Goal: Transaction & Acquisition: Purchase product/service

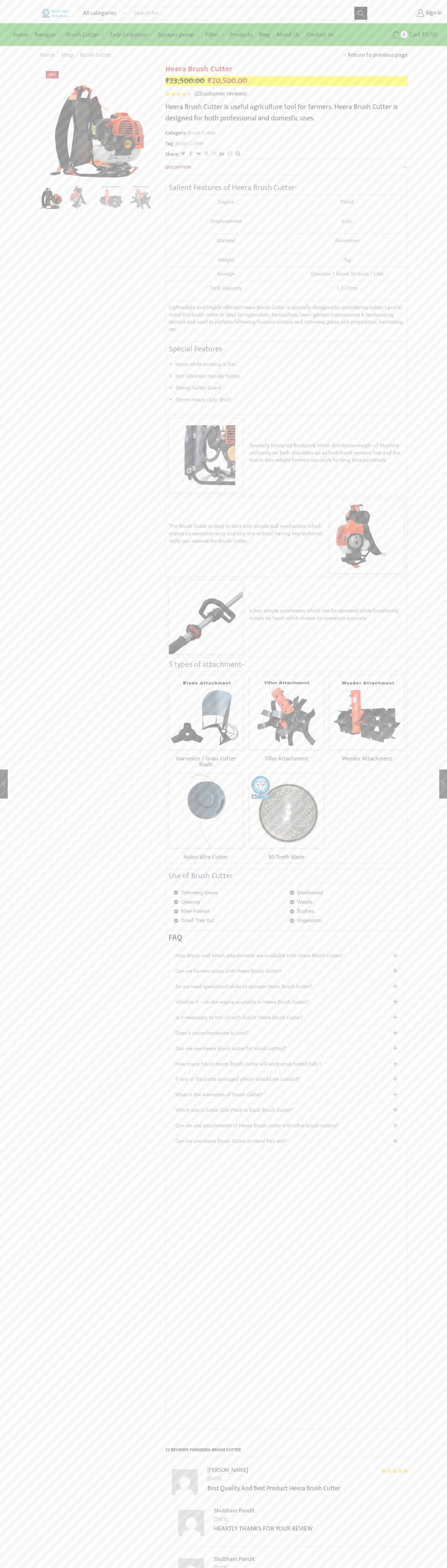
click at [55, 12] on img at bounding box center [55, 13] width 27 height 9
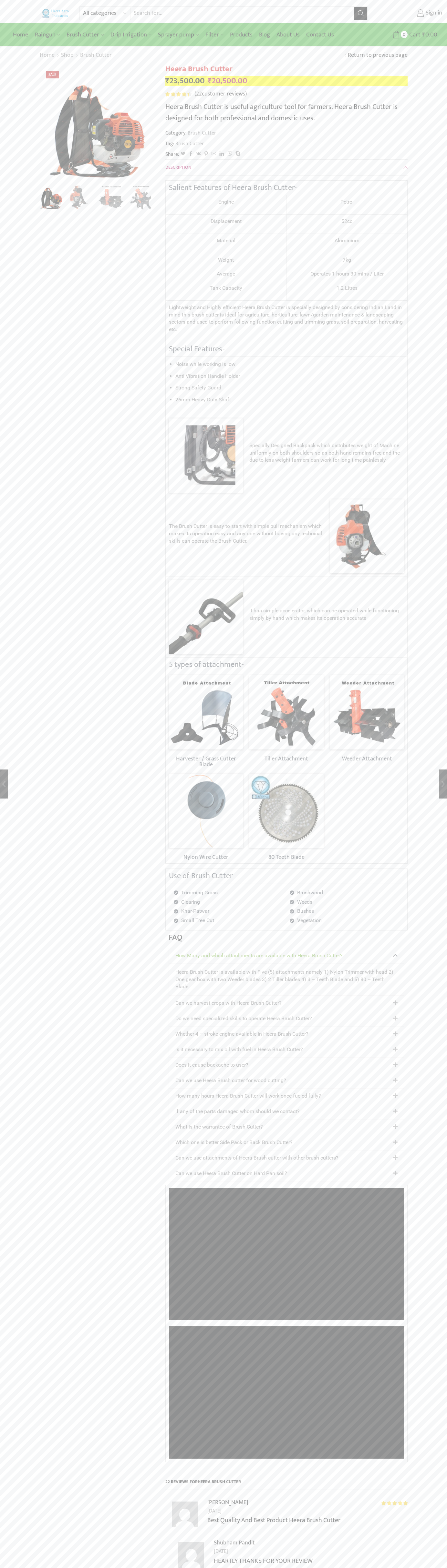
click at [410, 13] on link "Sign in" at bounding box center [409, 13] width 65 height 12
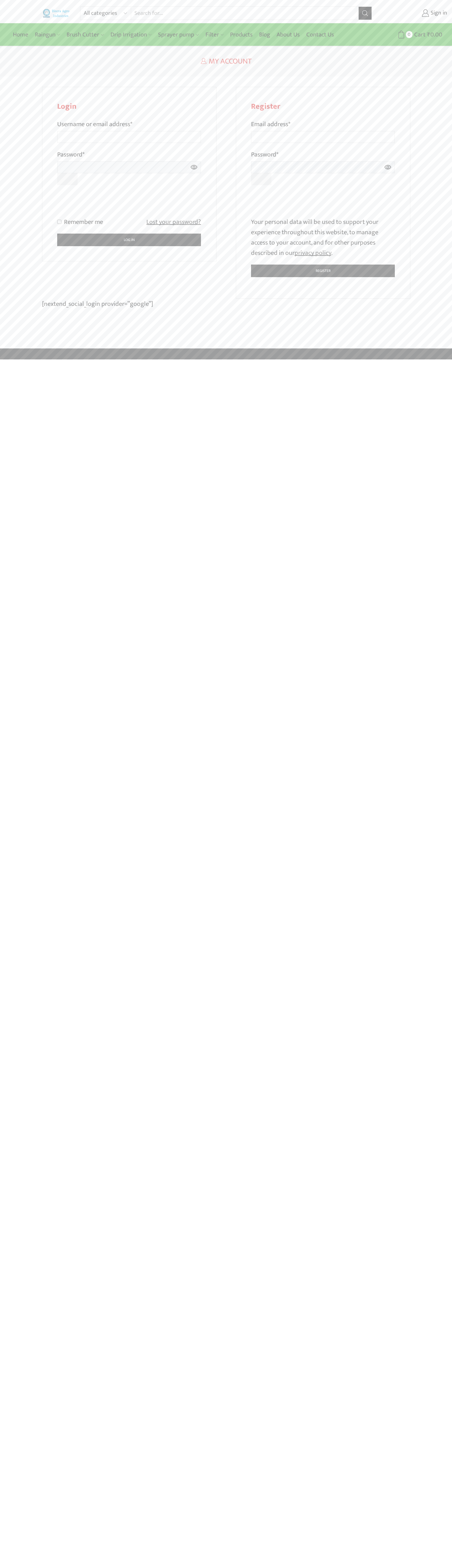
click at [129, 222] on p "Remember me Lost your password?" at bounding box center [129, 222] width 144 height 10
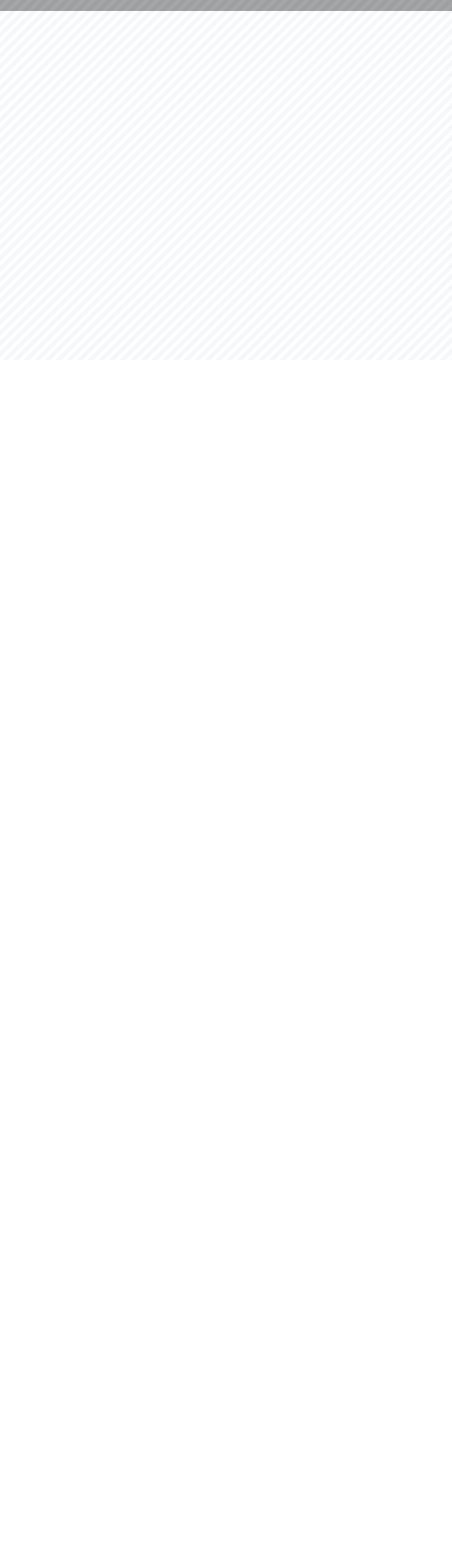
click at [29, 12] on html at bounding box center [226, 5] width 452 height 12
click at [439, 12] on html at bounding box center [226, 5] width 452 height 12
click at [87, 12] on html at bounding box center [226, 5] width 452 height 12
click at [13, 12] on html at bounding box center [226, 5] width 452 height 12
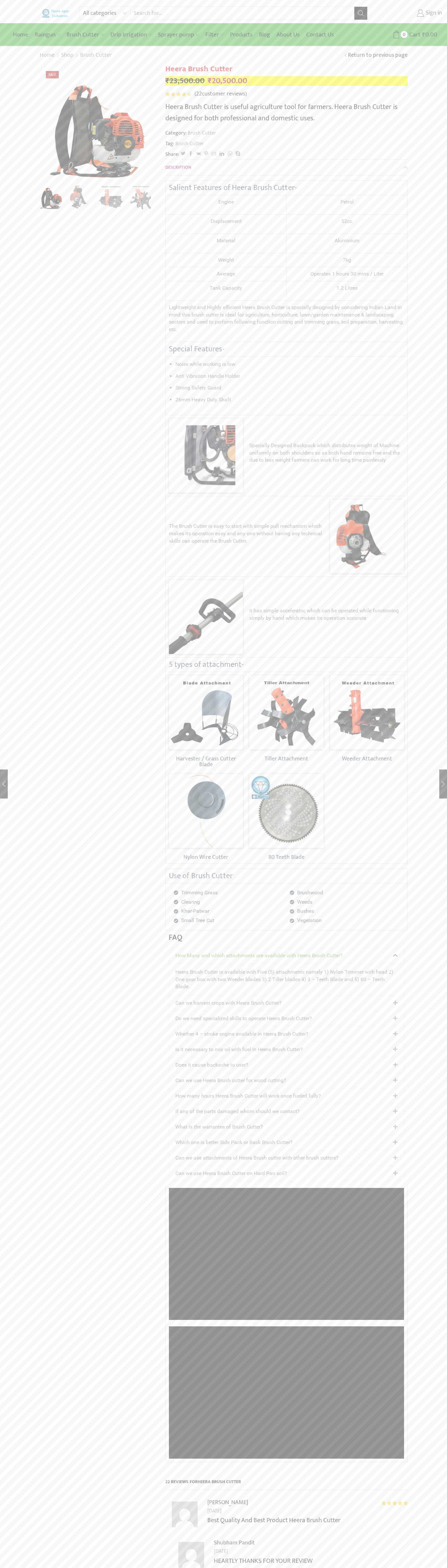
click at [410, 13] on link "Sign in" at bounding box center [409, 13] width 65 height 12
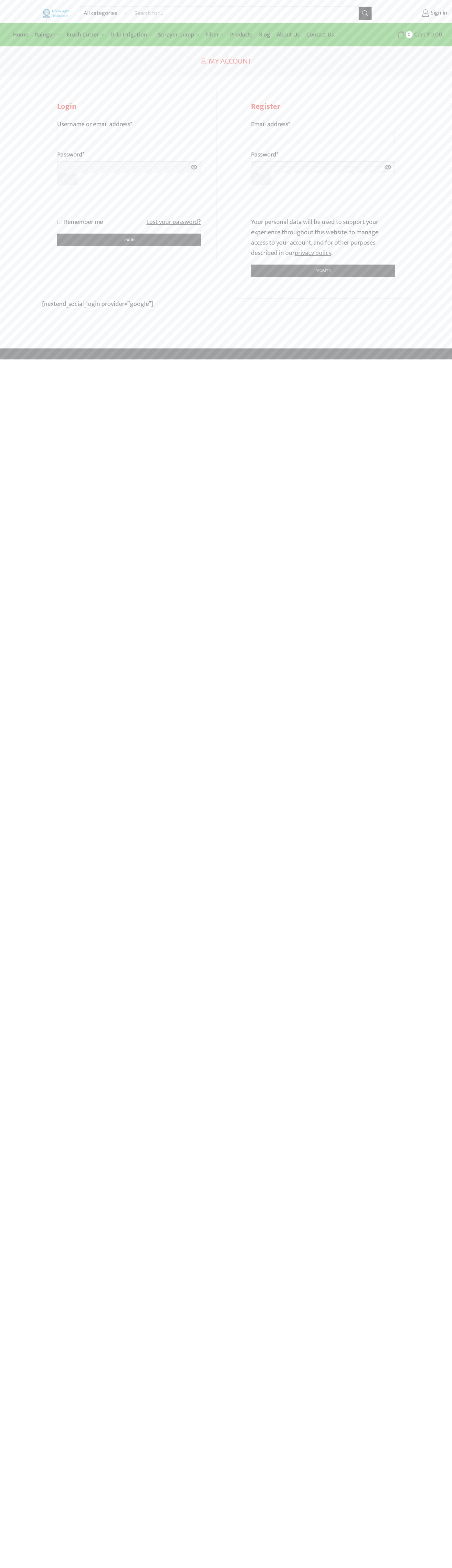
click at [200, 192] on div at bounding box center [129, 204] width 144 height 25
click at [323, 237] on p "Your personal data will be used to support your experience throughout this webs…" at bounding box center [323, 237] width 144 height 41
